Goal: Transaction & Acquisition: Purchase product/service

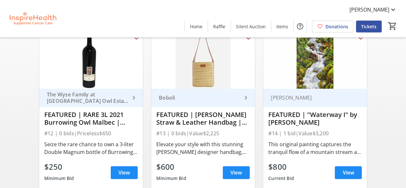
scroll to position [32, 0]
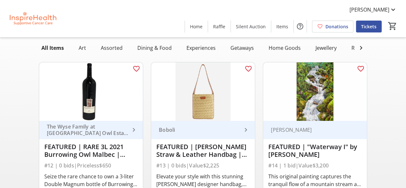
click at [314, 97] on img at bounding box center [315, 91] width 104 height 58
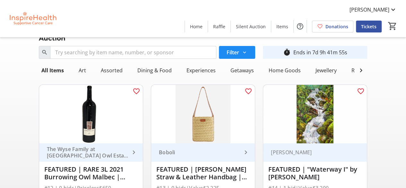
scroll to position [0, 0]
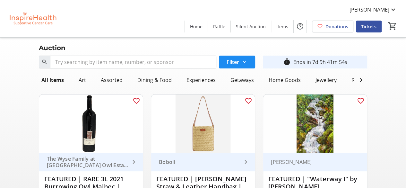
click at [308, 118] on img at bounding box center [315, 123] width 104 height 58
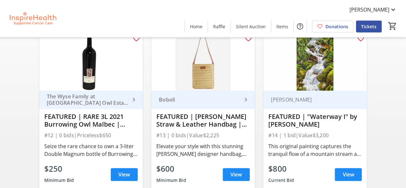
scroll to position [64, 0]
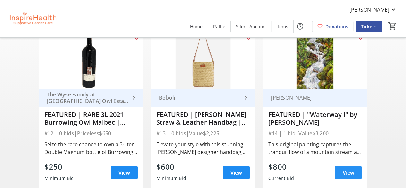
click at [353, 176] on span "View" at bounding box center [349, 173] width 12 height 8
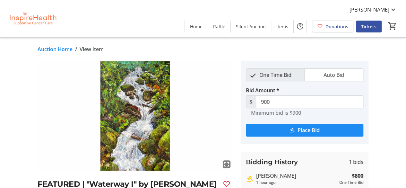
click at [143, 111] on img at bounding box center [136, 116] width 196 height 110
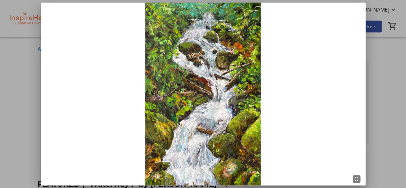
click at [382, 84] on div at bounding box center [203, 94] width 406 height 188
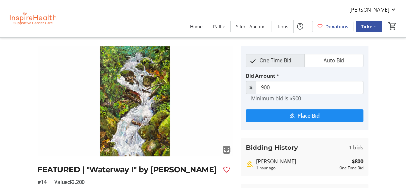
scroll to position [14, 0]
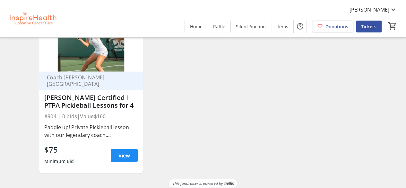
scroll to position [6920, 0]
